Goal: Find contact information: Find contact information

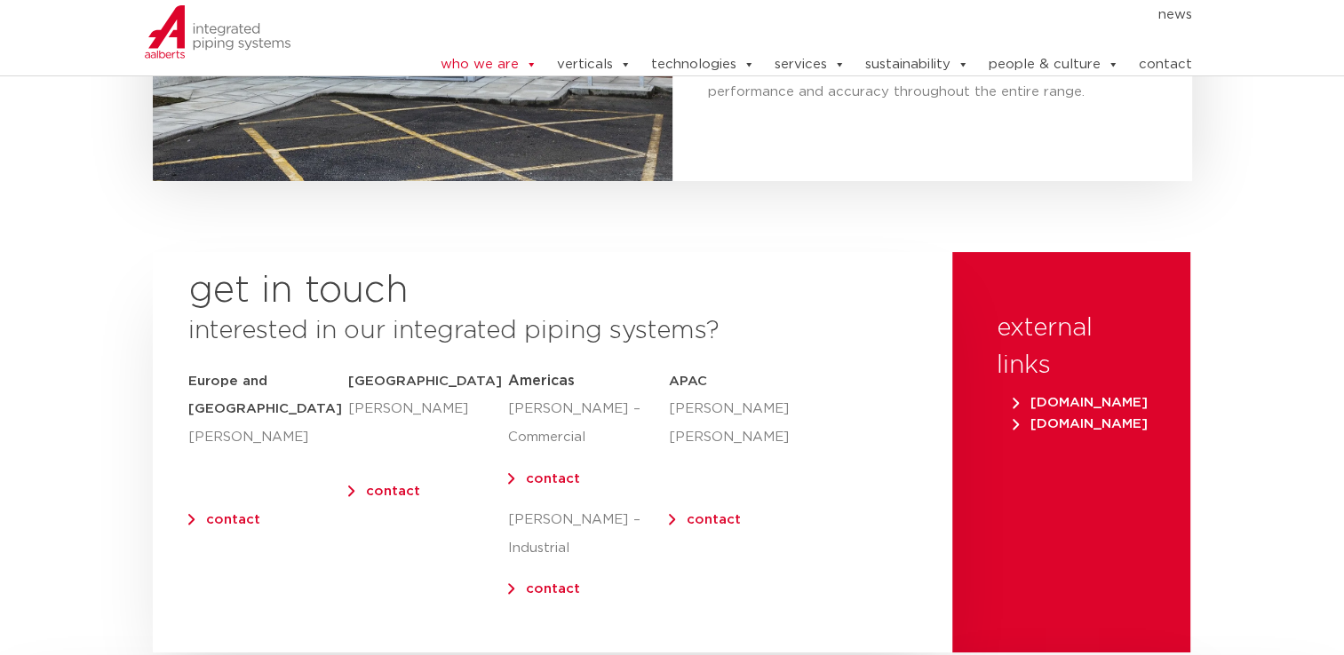
scroll to position [7497, 0]
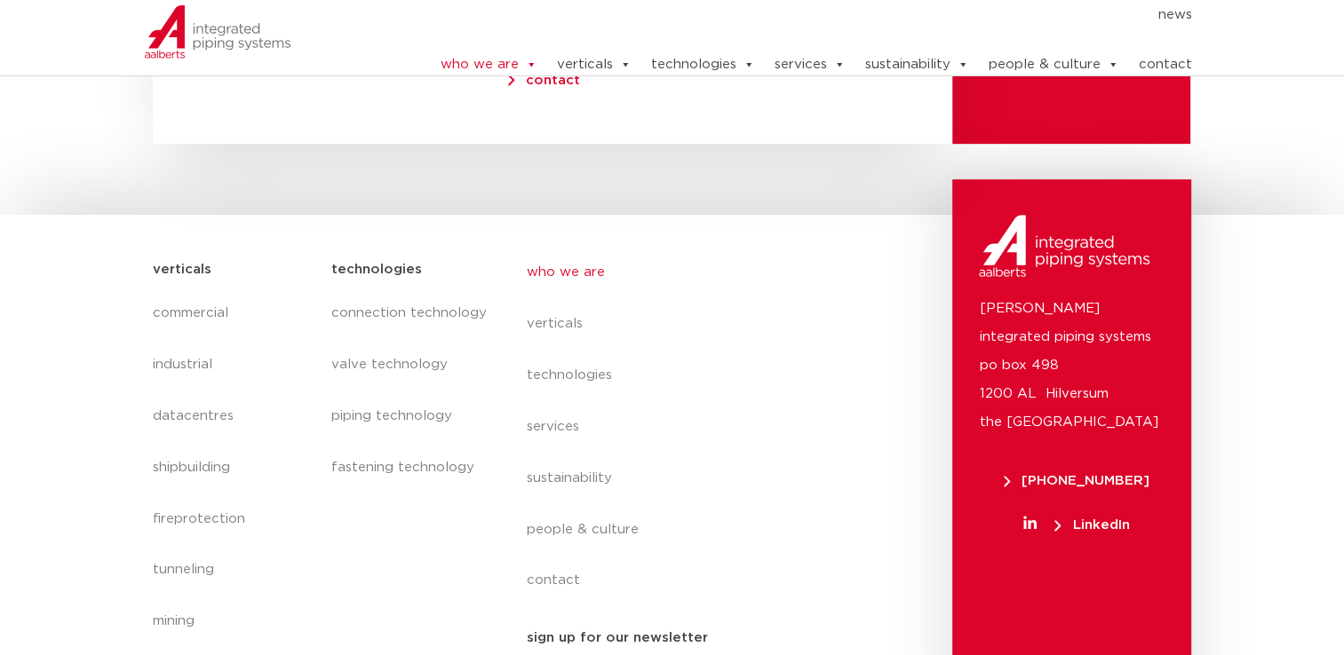
click at [1155, 50] on link "contact" at bounding box center [1164, 65] width 53 height 36
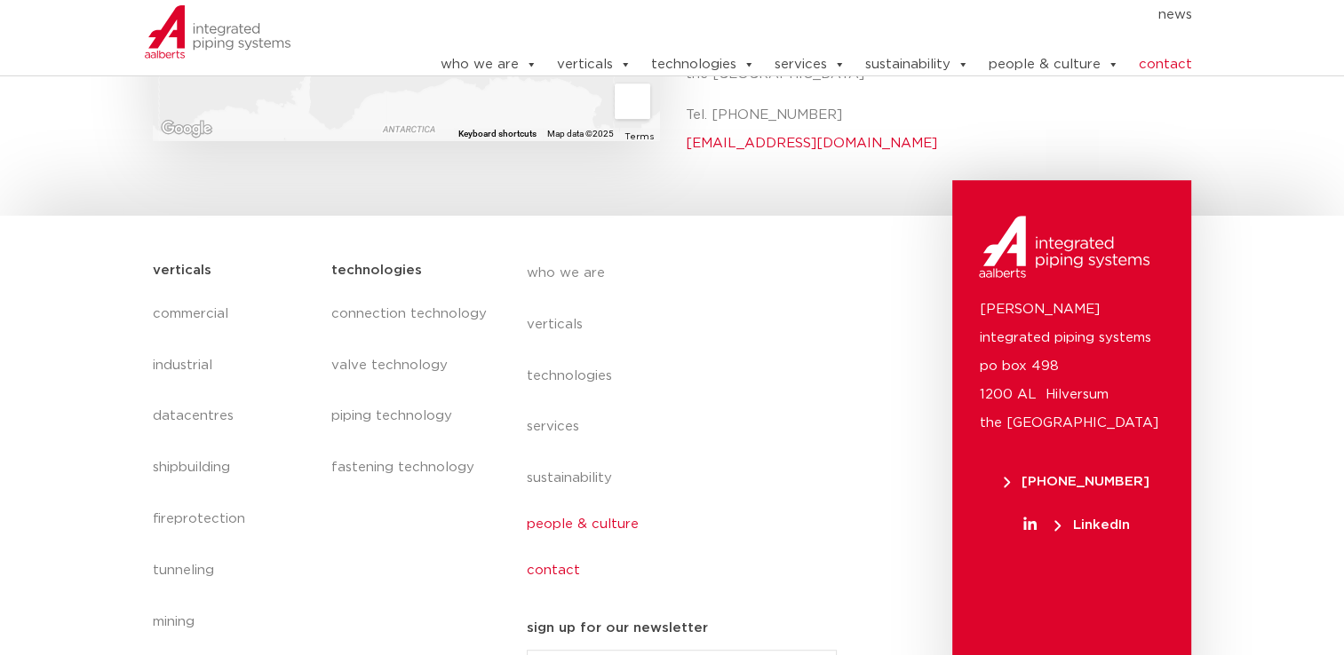
scroll to position [922, 0]
click at [611, 505] on link "people & culture" at bounding box center [689, 525] width 325 height 41
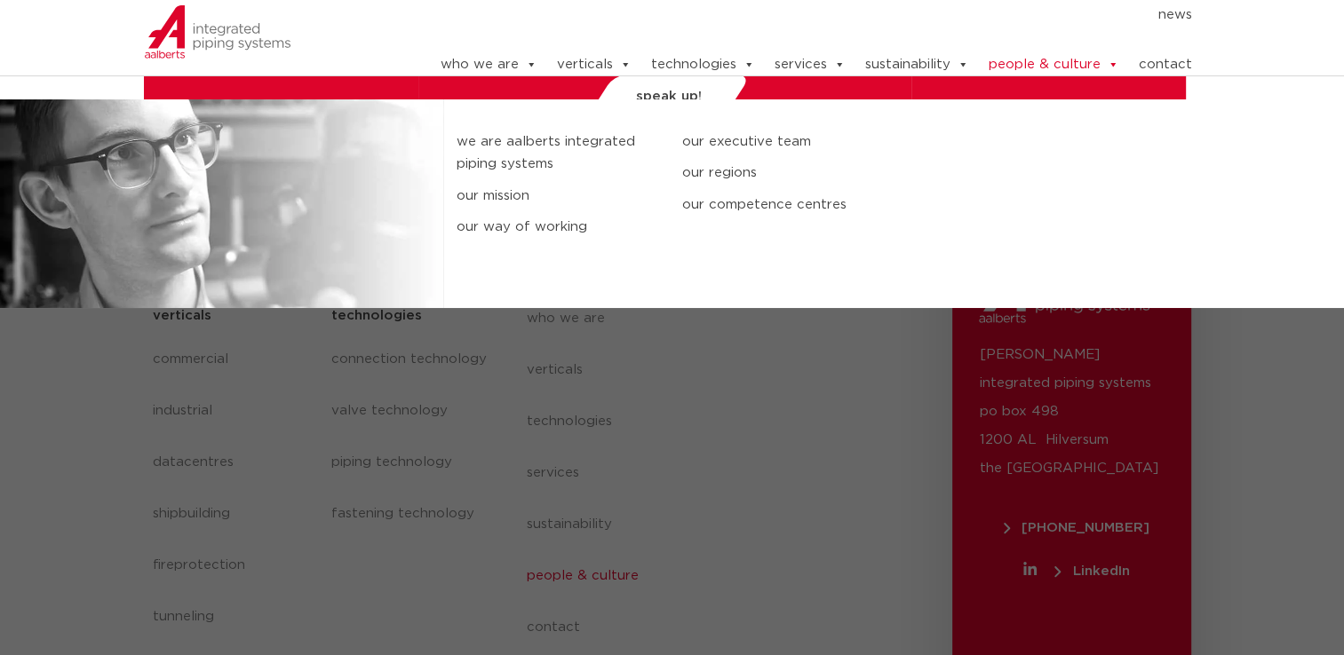
scroll to position [6458, 0]
click at [731, 131] on link "our executive team" at bounding box center [781, 142] width 198 height 23
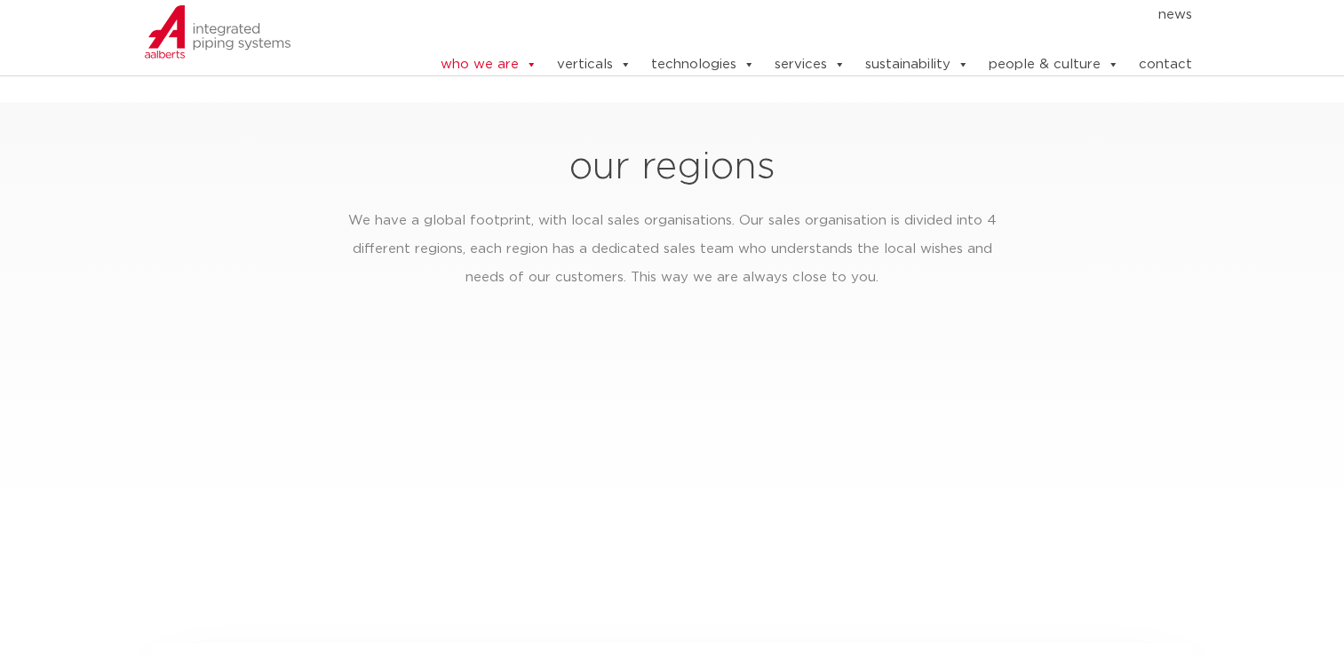
scroll to position [2780, 0]
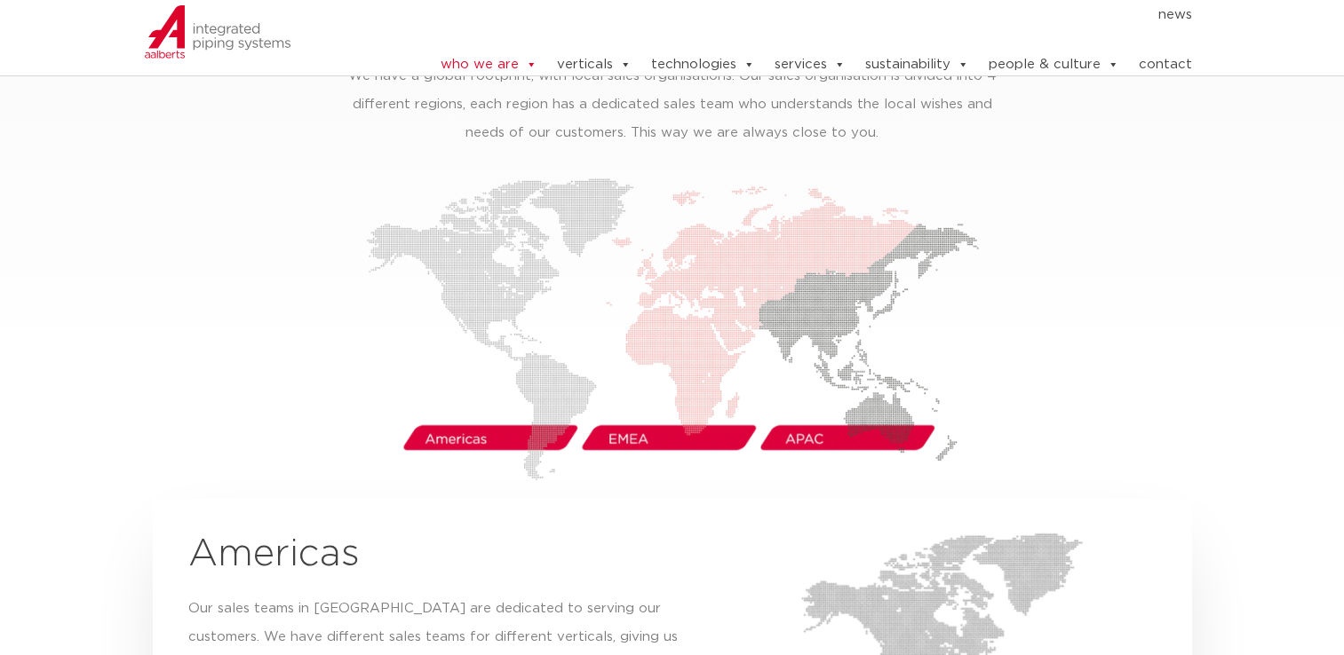
click at [446, 402] on img at bounding box center [672, 329] width 613 height 303
click at [500, 290] on img at bounding box center [672, 329] width 613 height 303
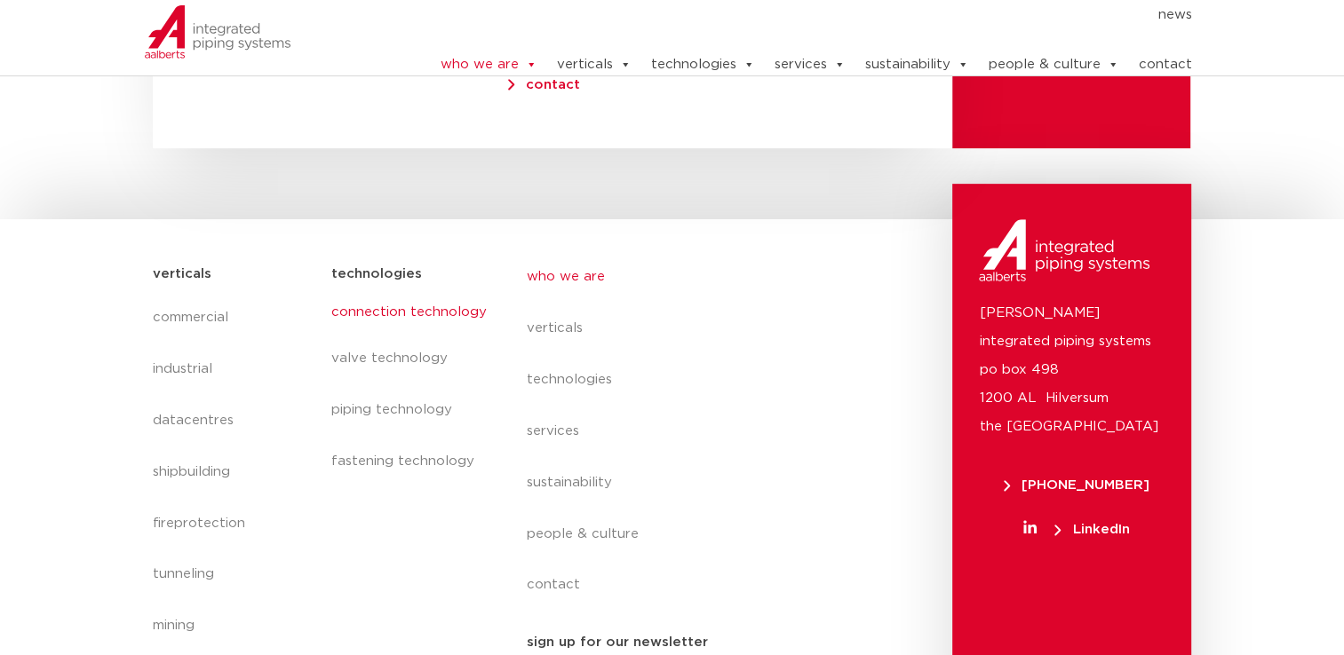
scroll to position [7497, 0]
